Goal: Task Accomplishment & Management: Manage account settings

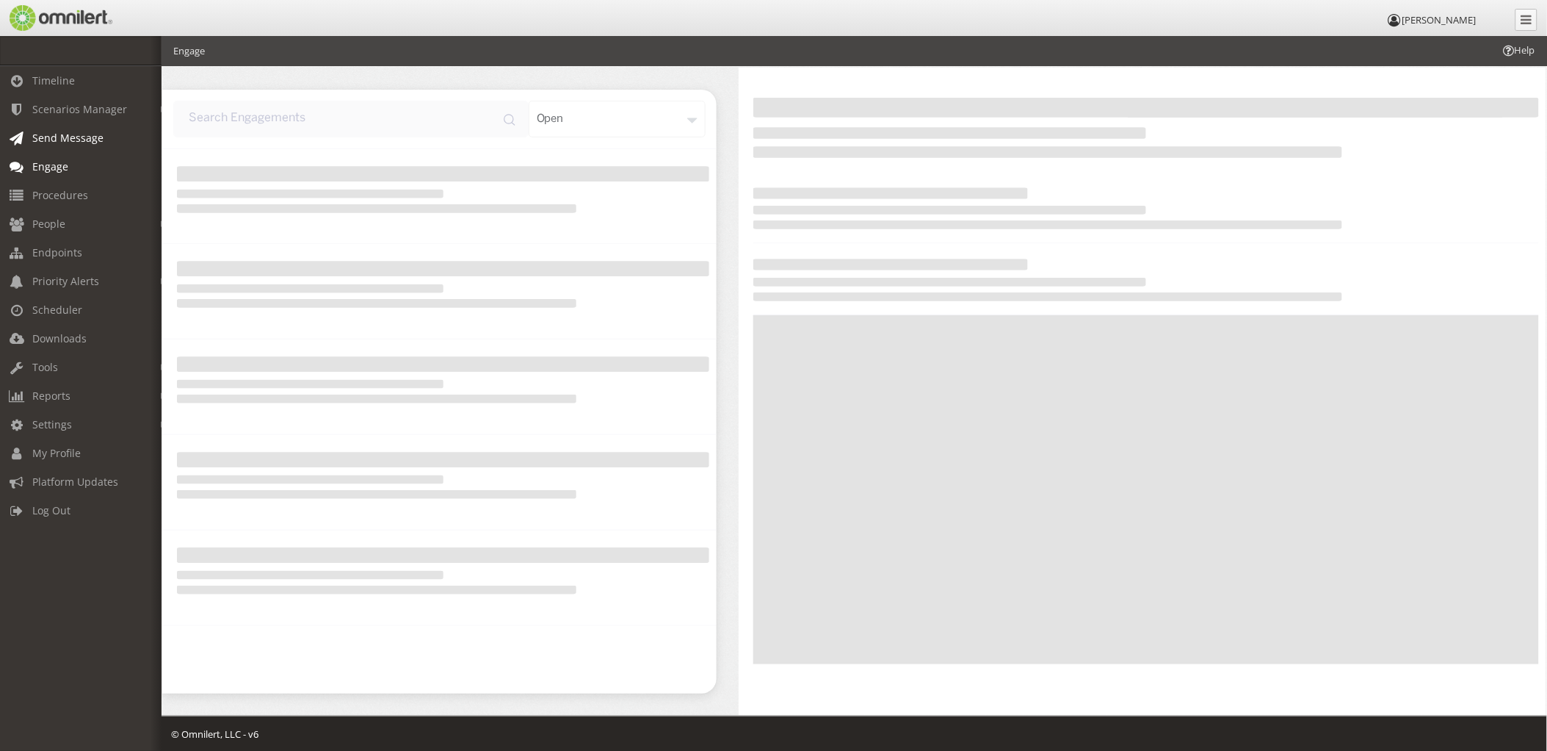
drag, startPoint x: 0, startPoint y: 0, endPoint x: 85, endPoint y: 137, distance: 161.0
click at [85, 137] on span "Send Message" at bounding box center [67, 138] width 71 height 14
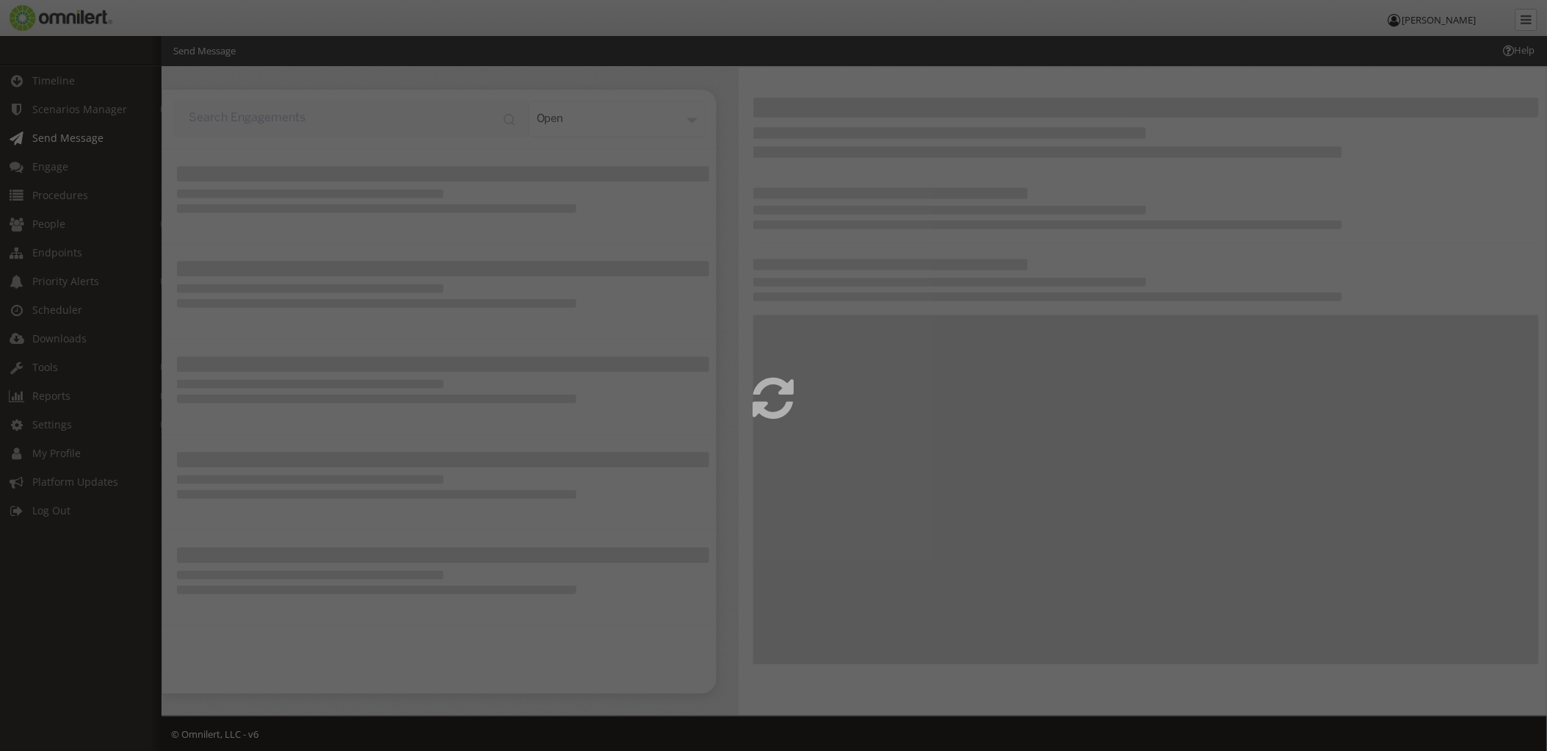
select select
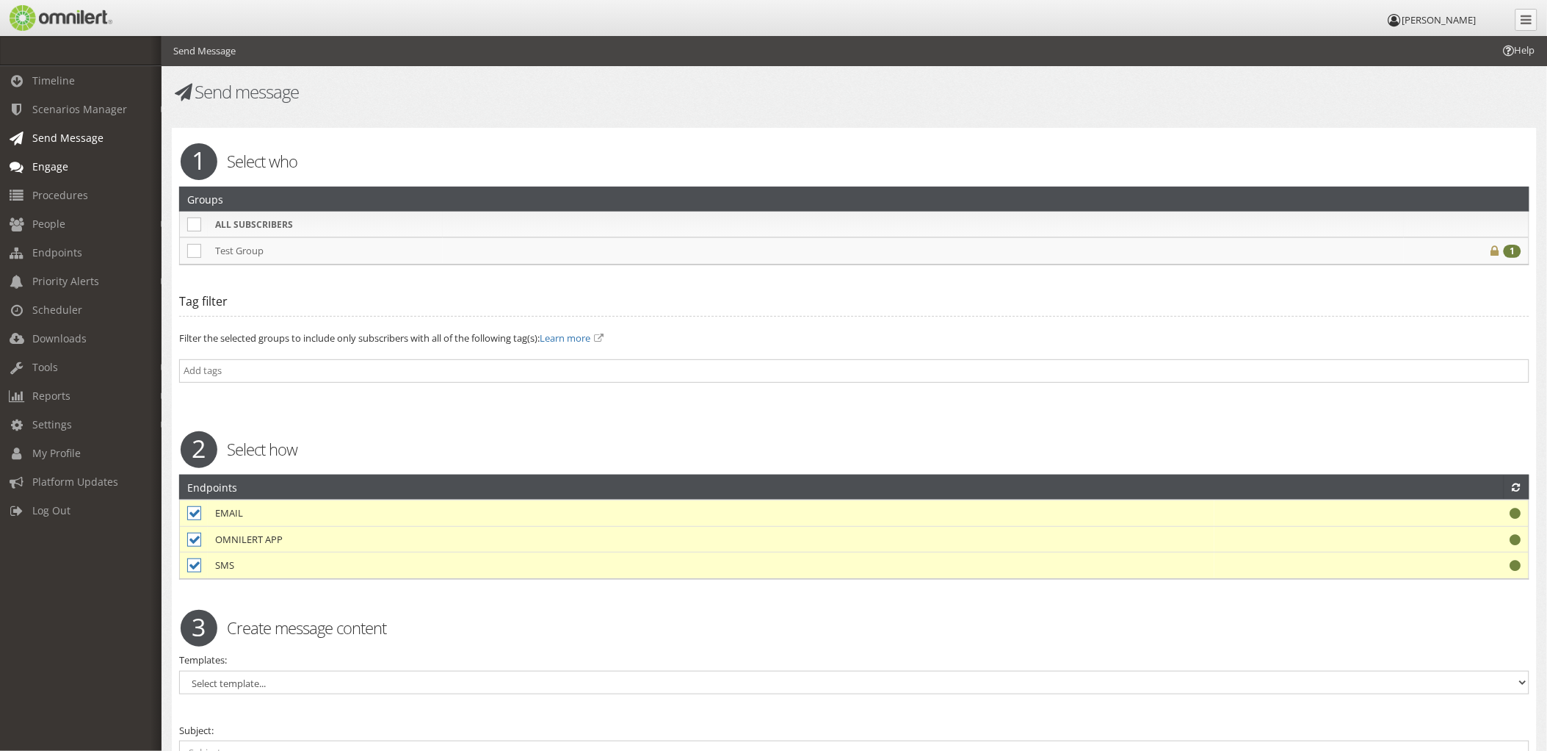
click at [62, 173] on link "Engage" at bounding box center [87, 166] width 175 height 29
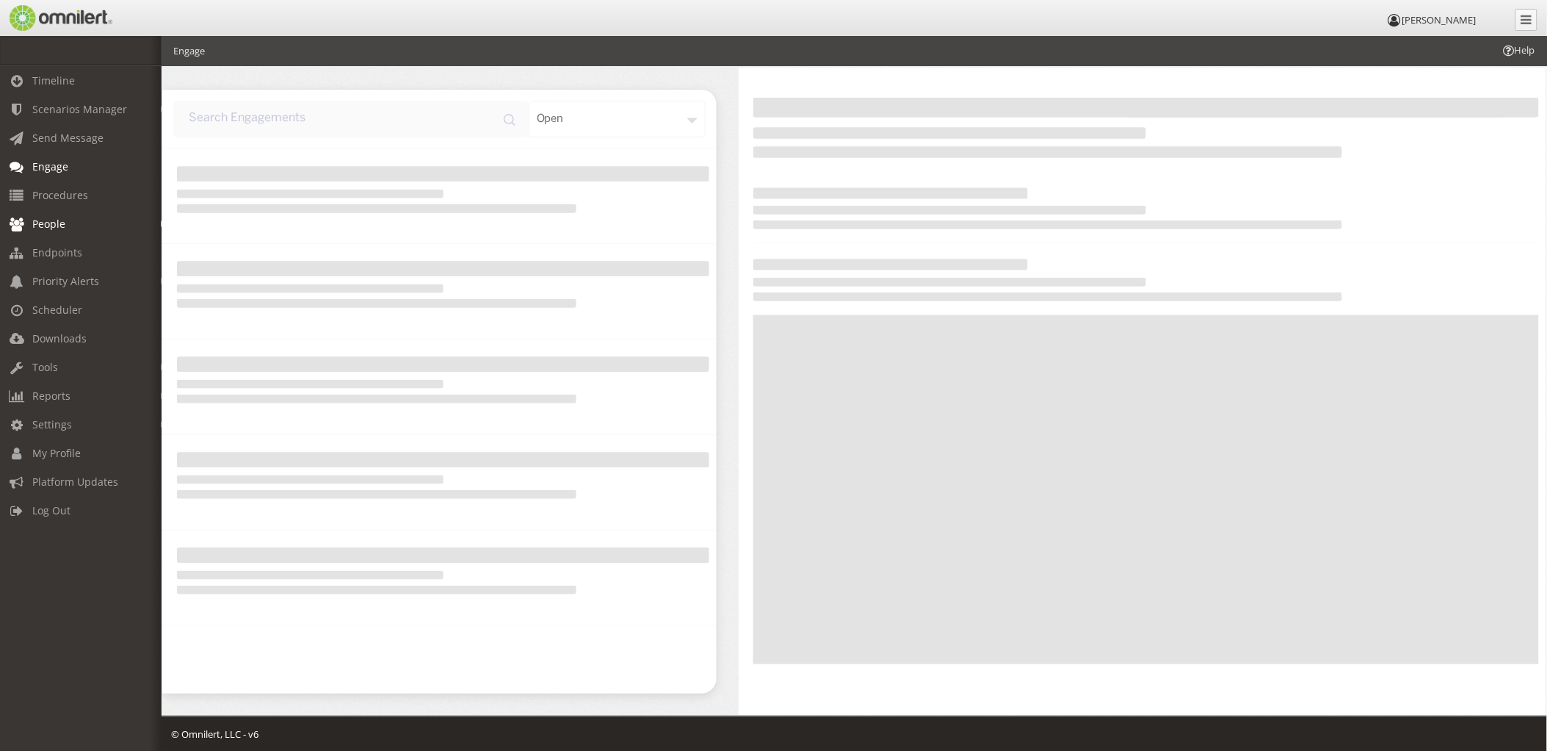
click at [51, 217] on span "People" at bounding box center [48, 224] width 33 height 14
click at [49, 250] on link "Subscribers" at bounding box center [87, 255] width 175 height 24
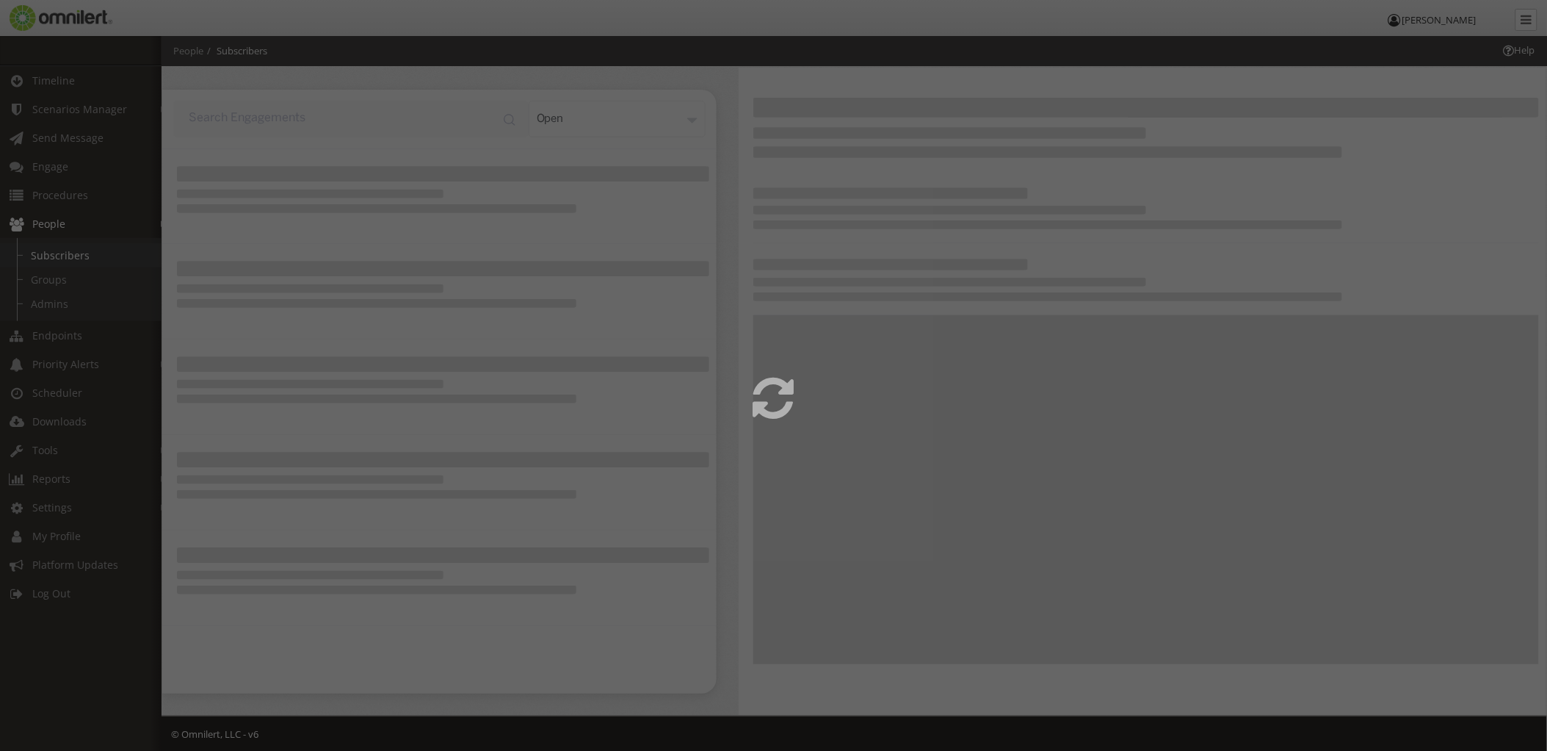
select select
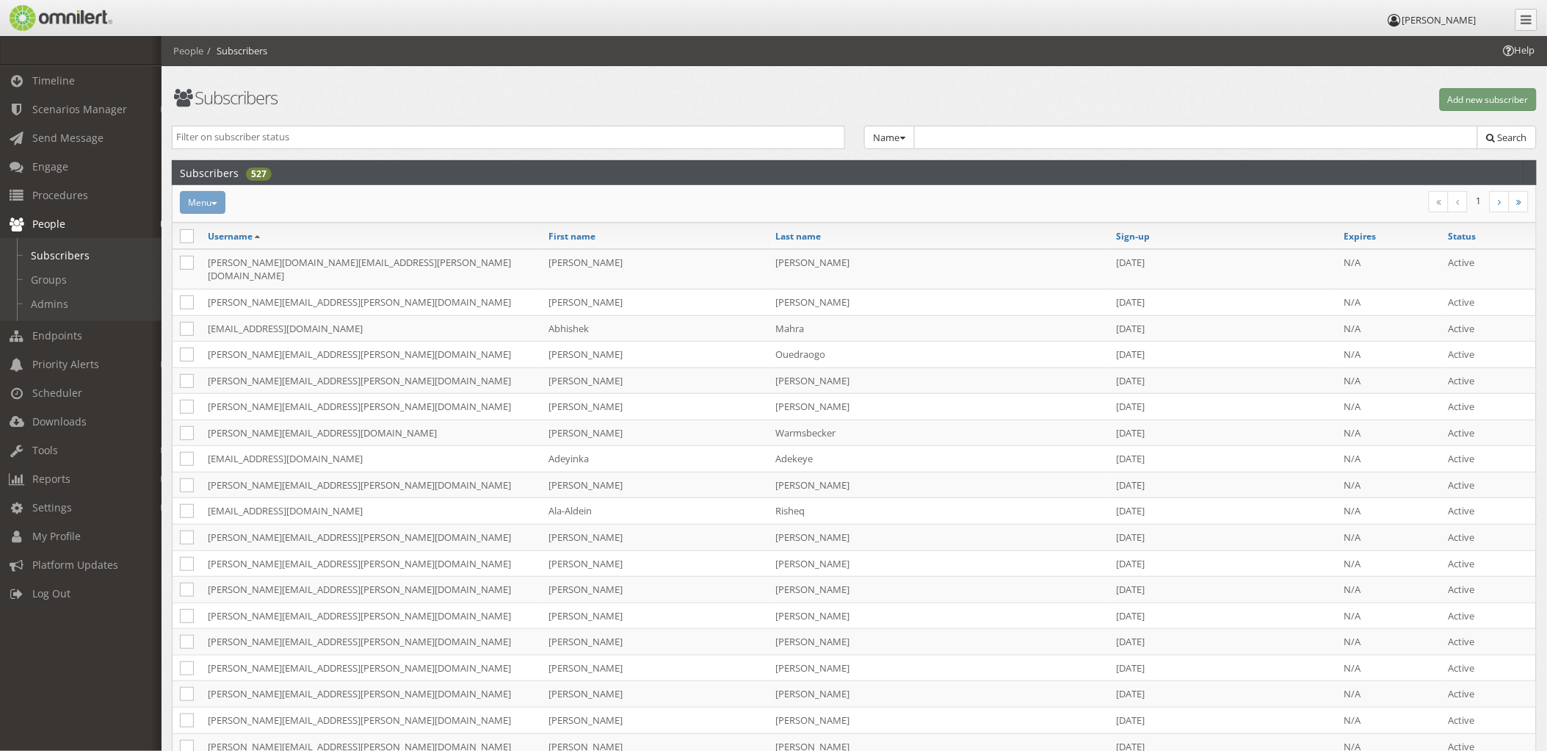
click at [522, 141] on input "search" at bounding box center [508, 137] width 665 height 14
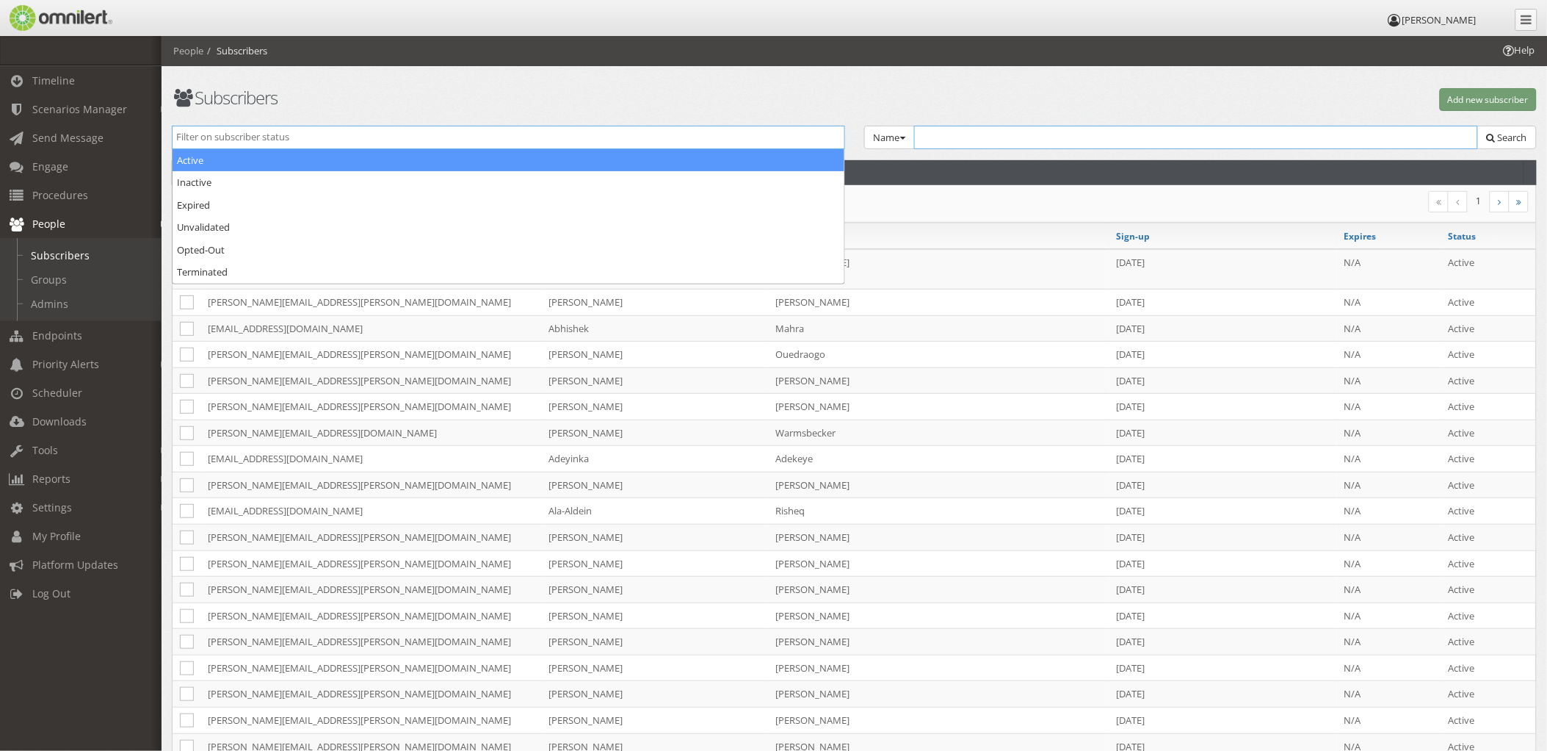
click at [946, 132] on input "text" at bounding box center [1196, 138] width 565 height 24
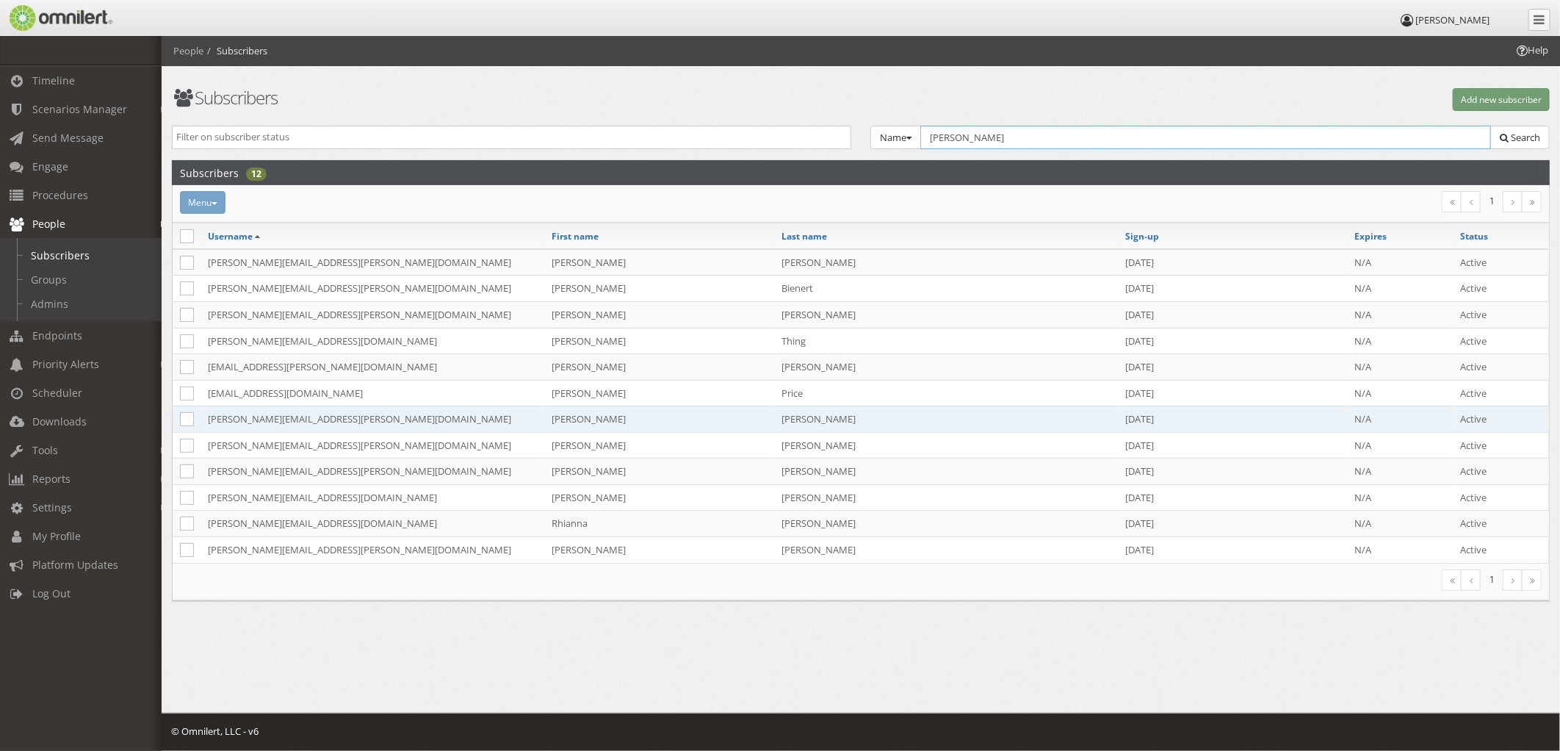
type input "[PERSON_NAME]"
click at [331, 413] on td "[PERSON_NAME][EMAIL_ADDRESS][PERSON_NAME][DOMAIN_NAME]" at bounding box center [373, 419] width 344 height 26
select select
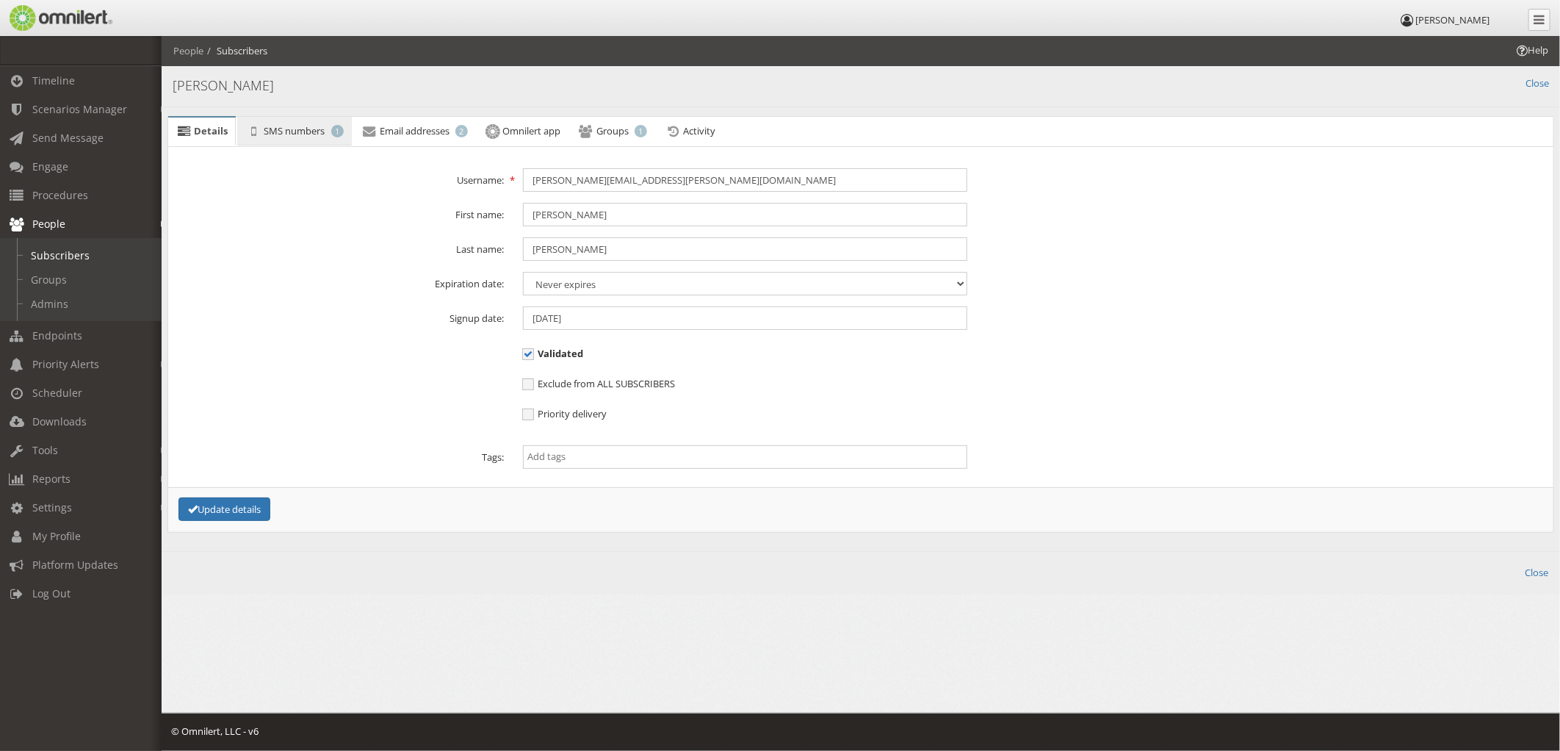
click at [311, 131] on span "SMS numbers" at bounding box center [294, 130] width 61 height 13
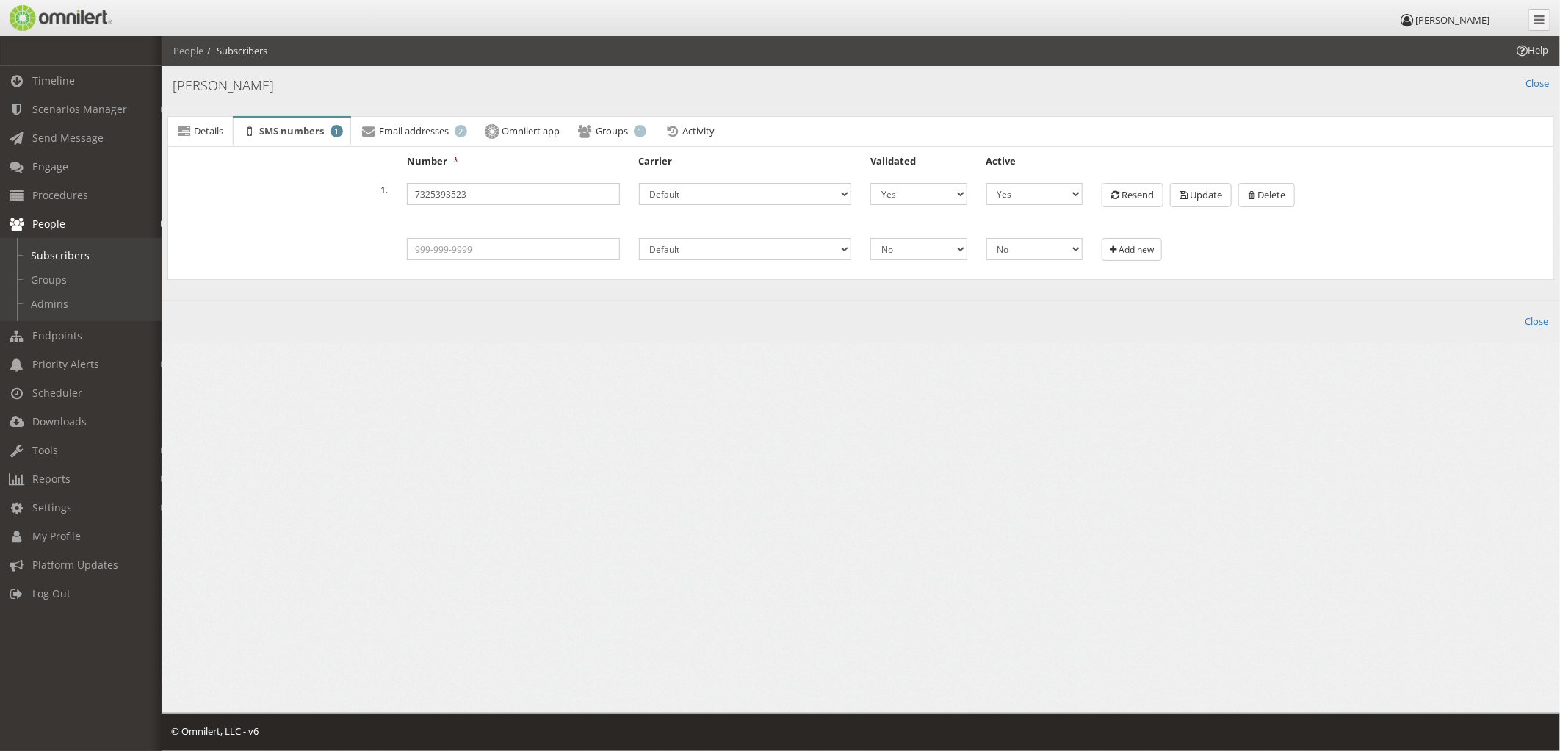
click at [499, 426] on html "[PERSON_NAME] Timeline Scenarios Manager Launch Scenarios Actions Triggers Get …" at bounding box center [780, 375] width 1560 height 751
click at [196, 129] on span "Details" at bounding box center [208, 130] width 29 height 13
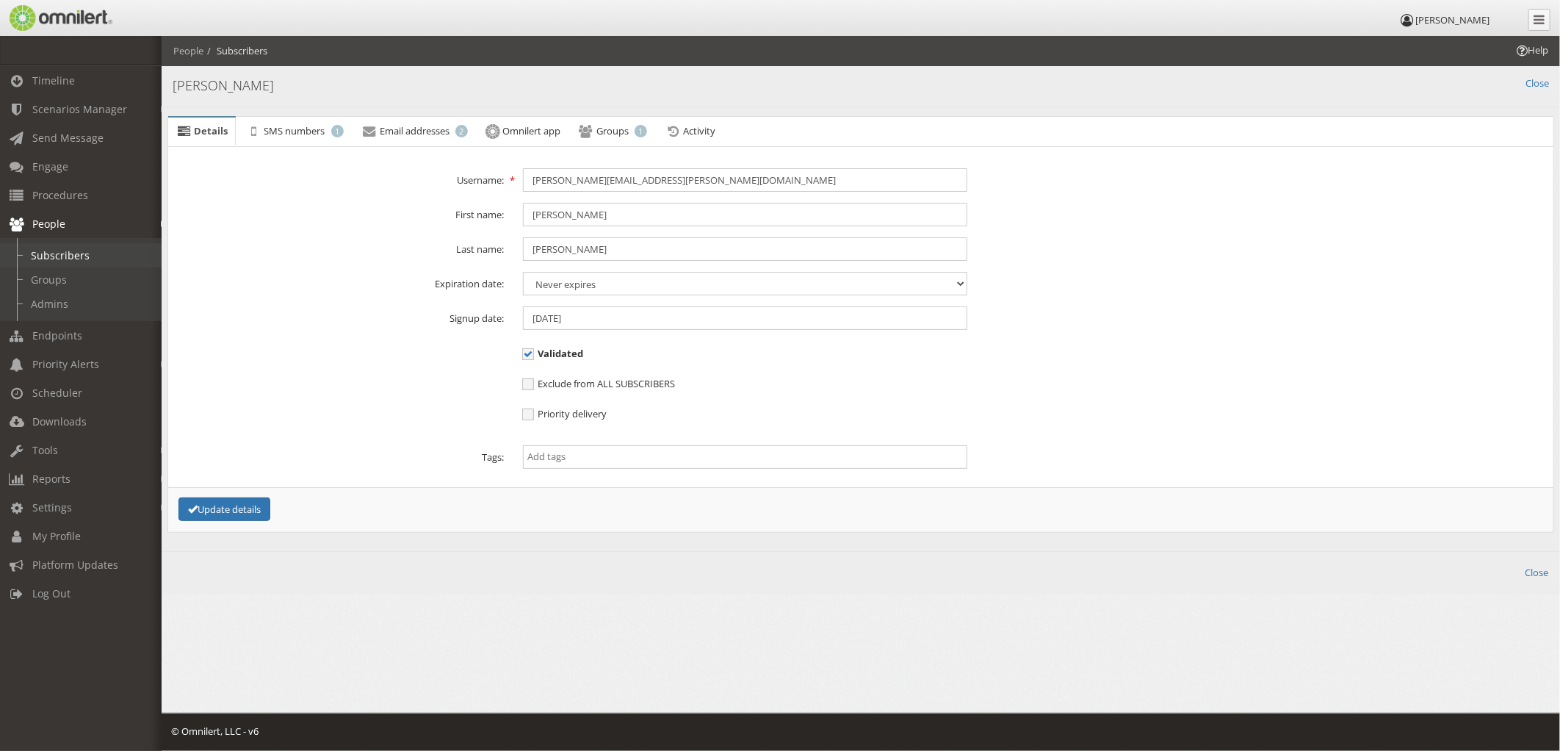
click at [57, 257] on link "Subscribers" at bounding box center [87, 255] width 175 height 24
click at [49, 217] on span "People" at bounding box center [48, 224] width 33 height 14
